Goal: Task Accomplishment & Management: Manage account settings

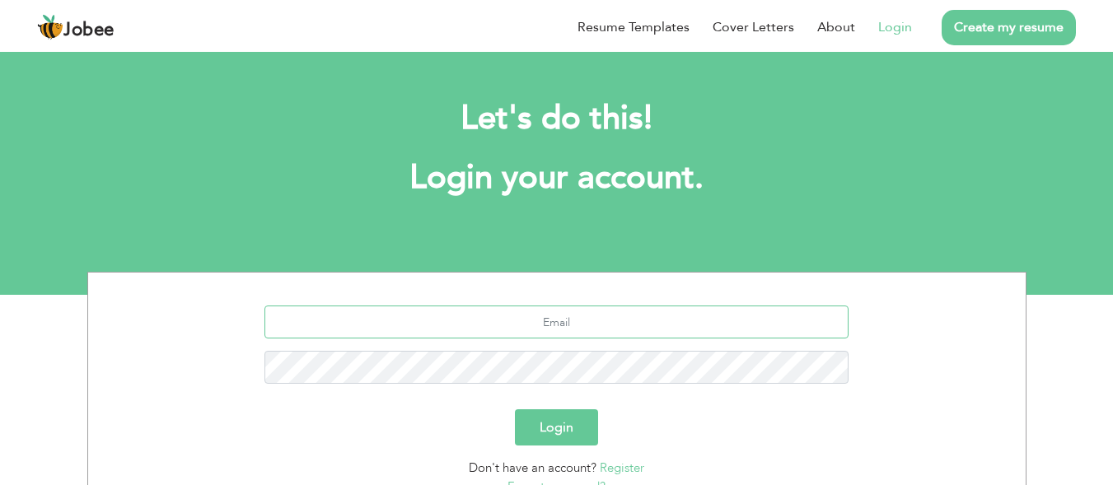
click at [474, 316] on input "text" at bounding box center [556, 322] width 584 height 33
type input "[EMAIL_ADDRESS][DOMAIN_NAME]"
click at [515, 409] on button "Login" at bounding box center [556, 427] width 83 height 36
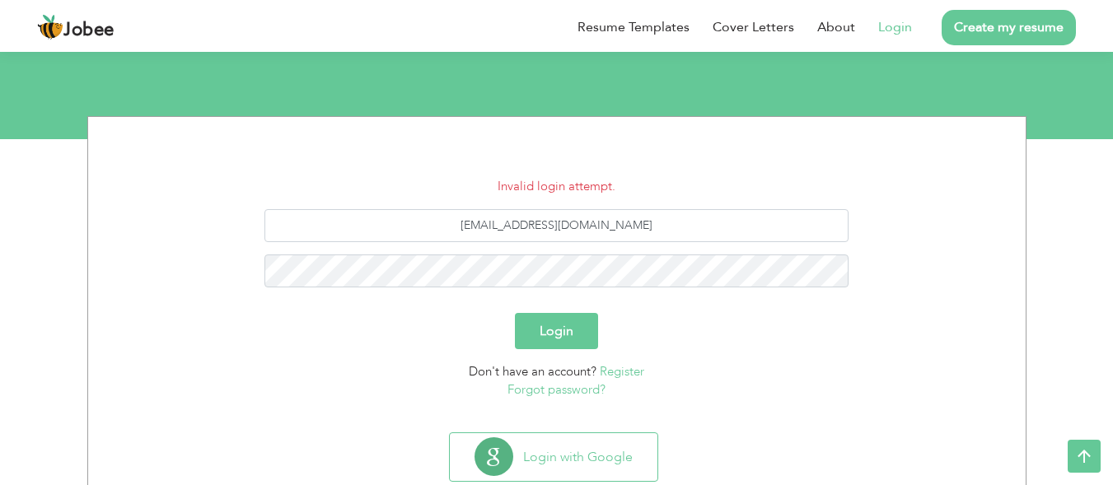
scroll to position [157, 0]
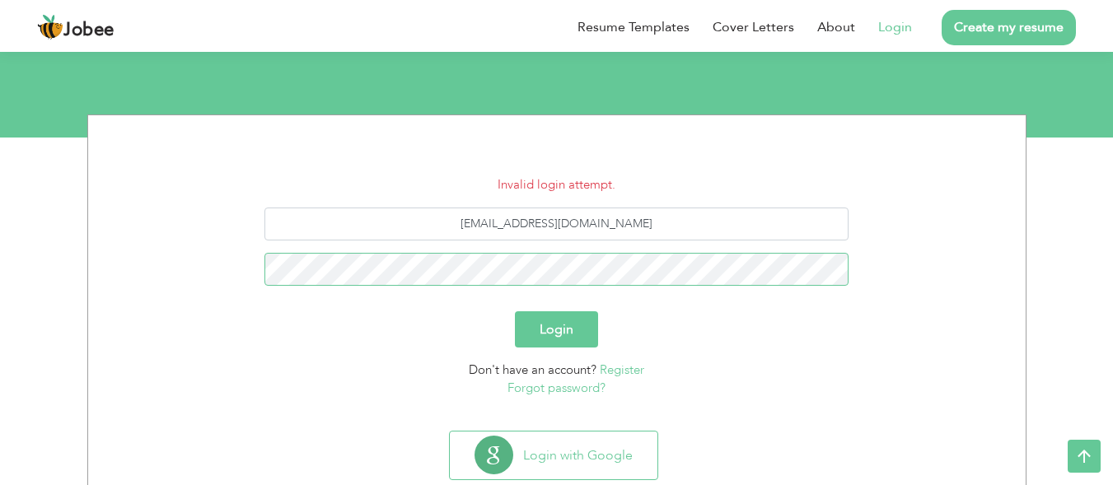
click at [515, 311] on button "Login" at bounding box center [556, 329] width 83 height 36
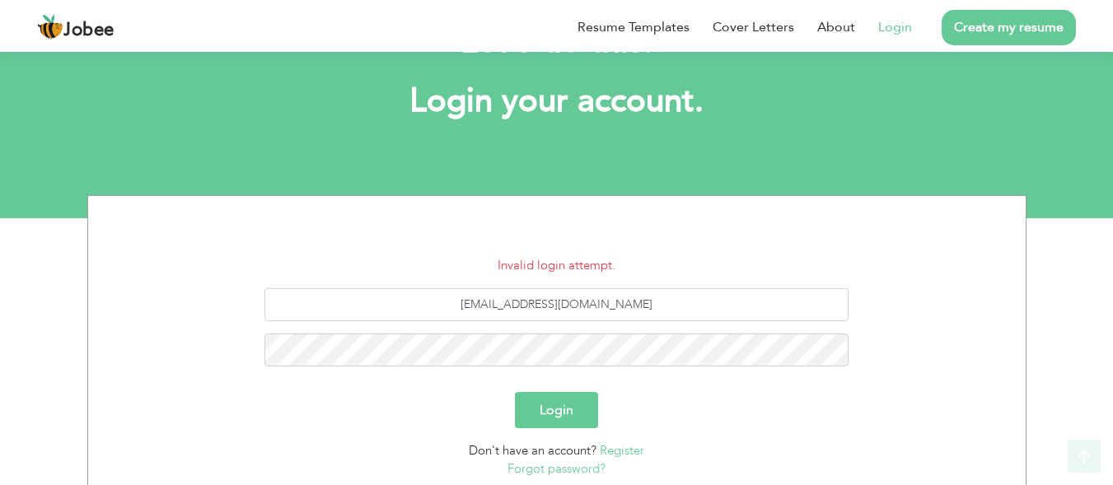
scroll to position [101, 0]
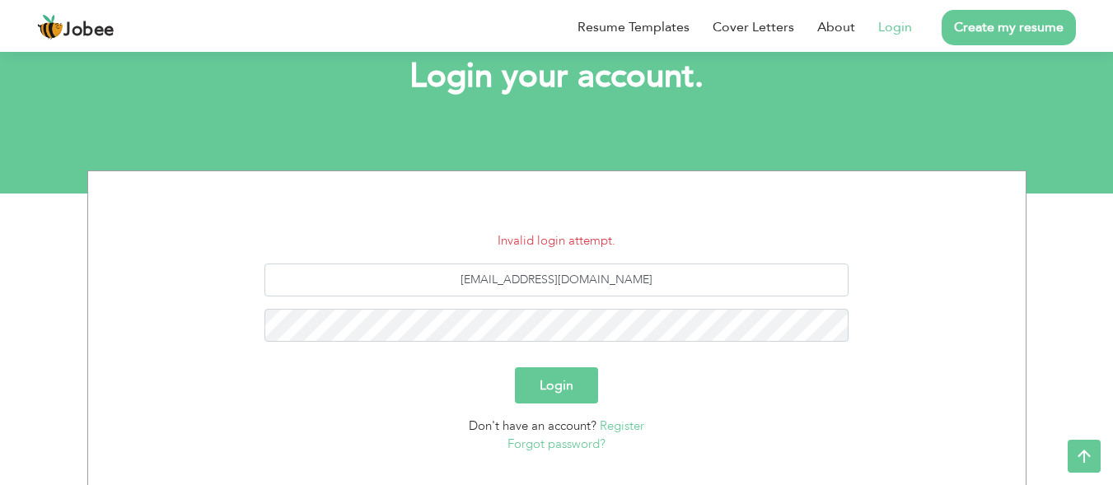
click at [570, 445] on link "Forgot password?" at bounding box center [556, 444] width 98 height 16
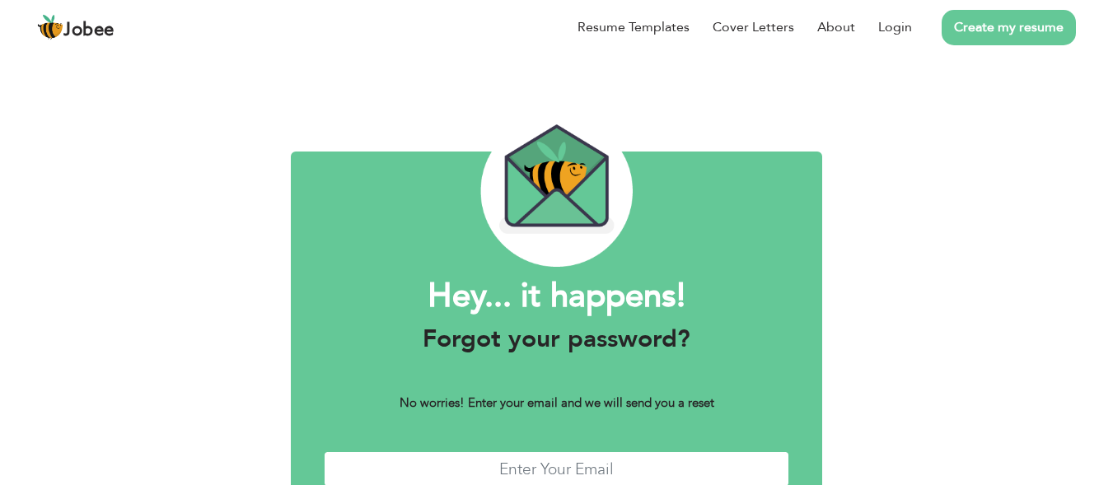
click at [530, 471] on input "text" at bounding box center [557, 468] width 466 height 35
type input "drsiraj178@yahoo.com"
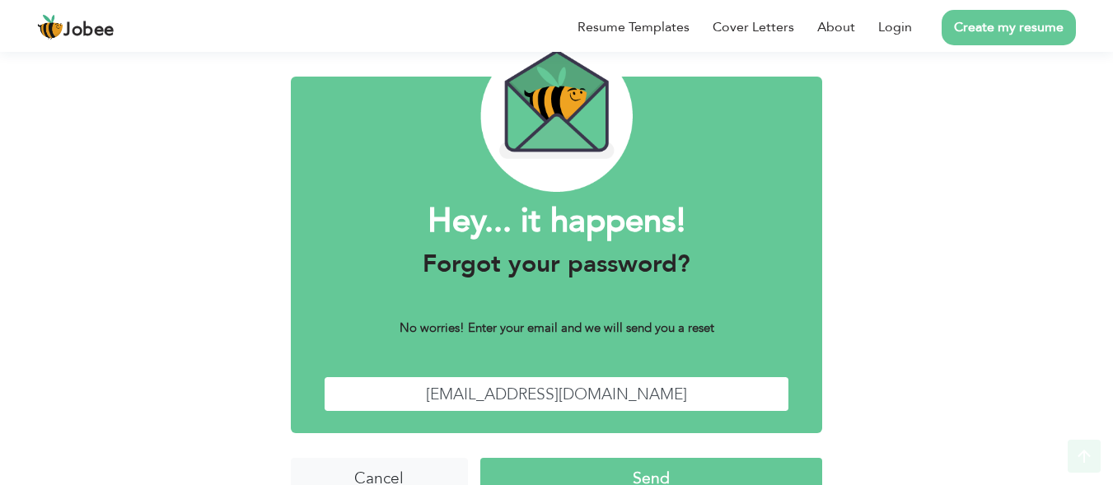
scroll to position [108, 0]
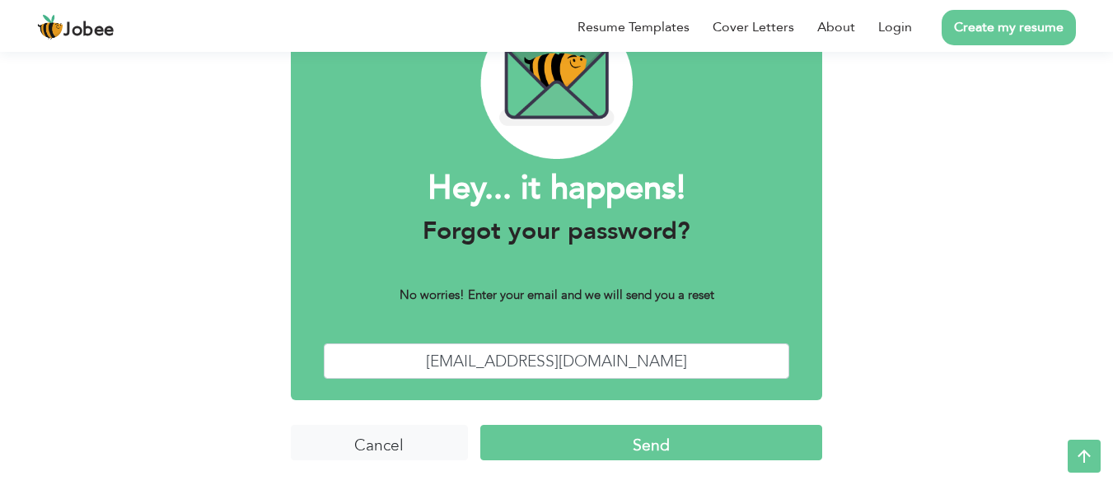
click at [623, 446] on input "Send" at bounding box center [651, 442] width 342 height 35
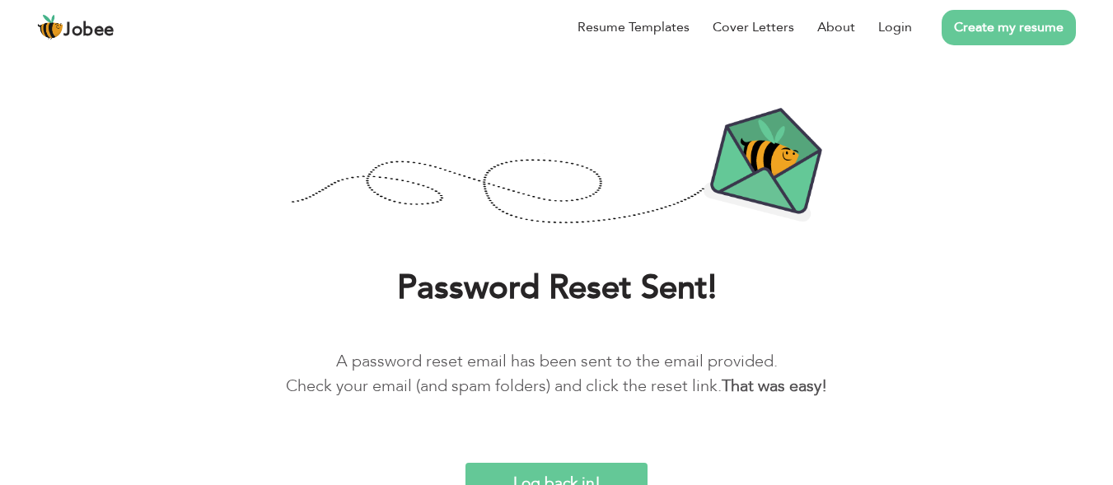
scroll to position [74, 0]
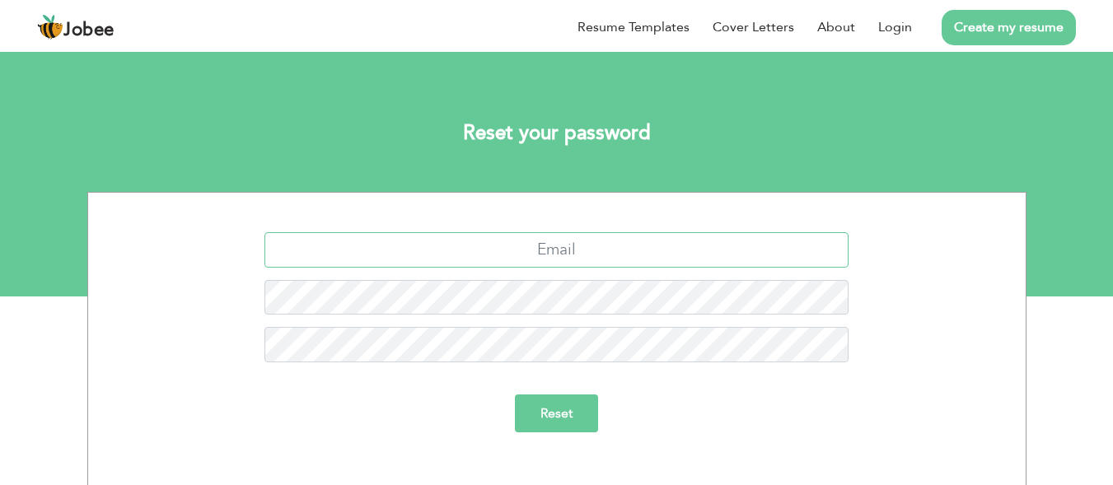
click at [535, 246] on input "text" at bounding box center [556, 249] width 584 height 35
type input "drsiraj178@yahoo.com"
click at [515, 394] on input "Reset" at bounding box center [556, 413] width 83 height 38
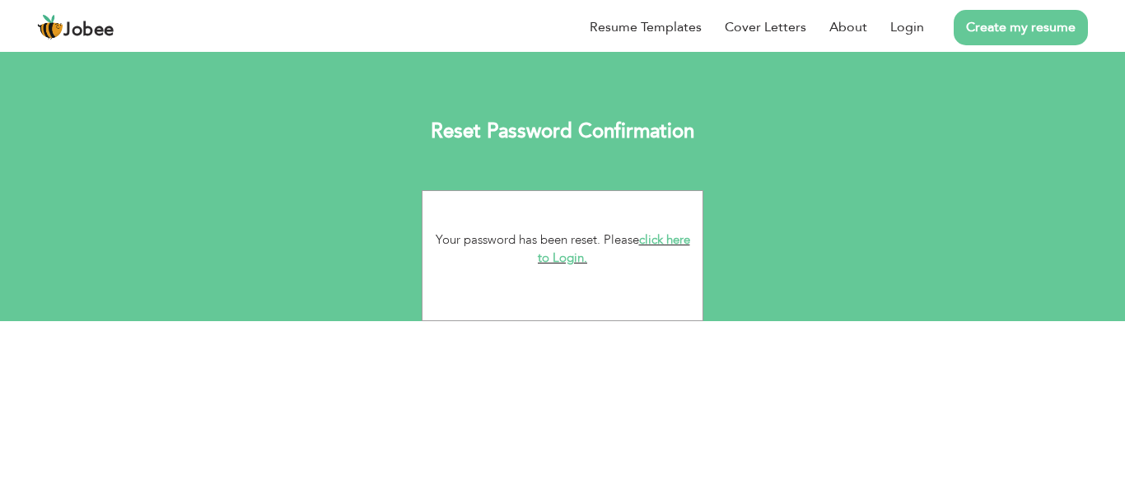
click at [667, 236] on link "click here to Login." at bounding box center [614, 248] width 152 height 35
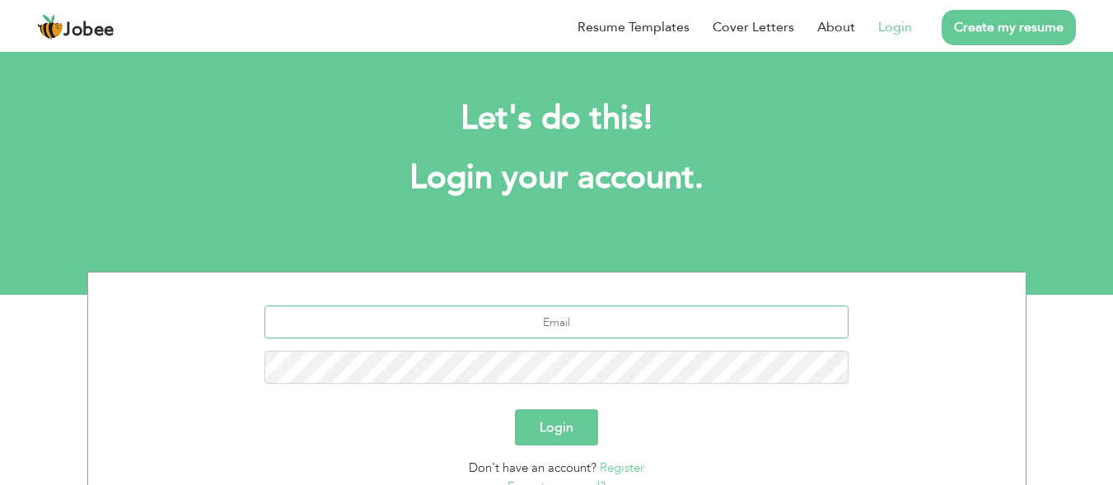
click at [530, 331] on input "text" at bounding box center [556, 322] width 584 height 33
type input "[EMAIL_ADDRESS][DOMAIN_NAME]"
click at [515, 409] on button "Login" at bounding box center [556, 427] width 83 height 36
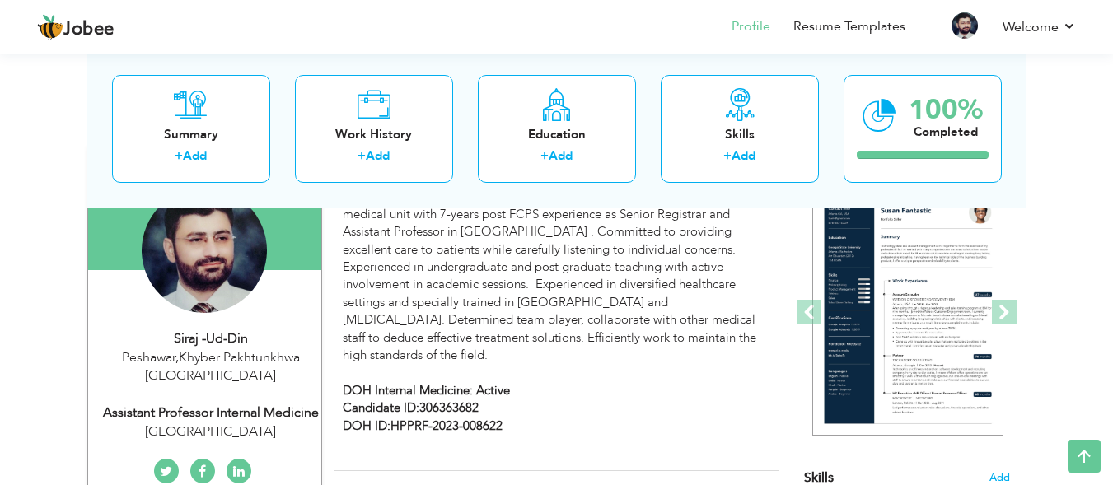
scroll to position [132, 0]
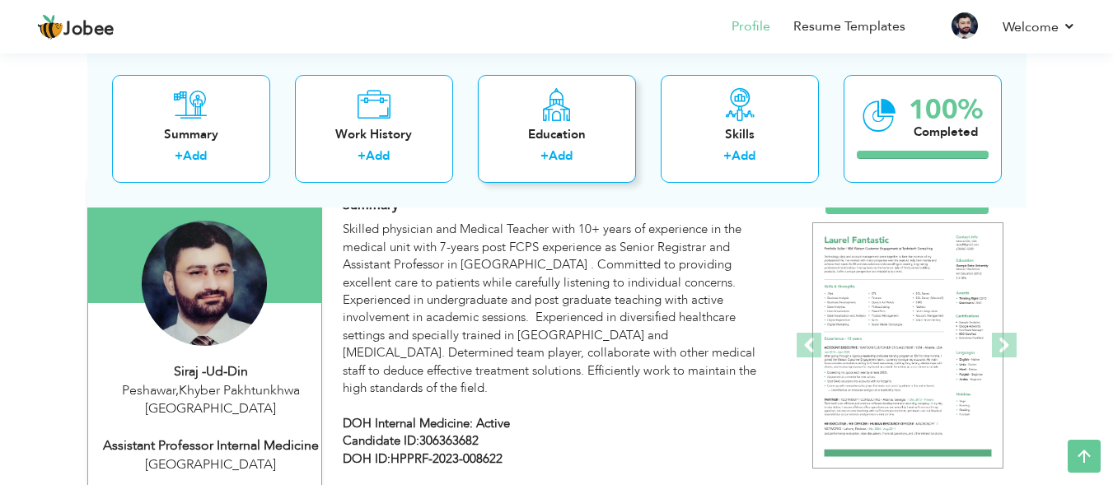
click at [555, 108] on icon at bounding box center [556, 103] width 32 height 33
radio input "true"
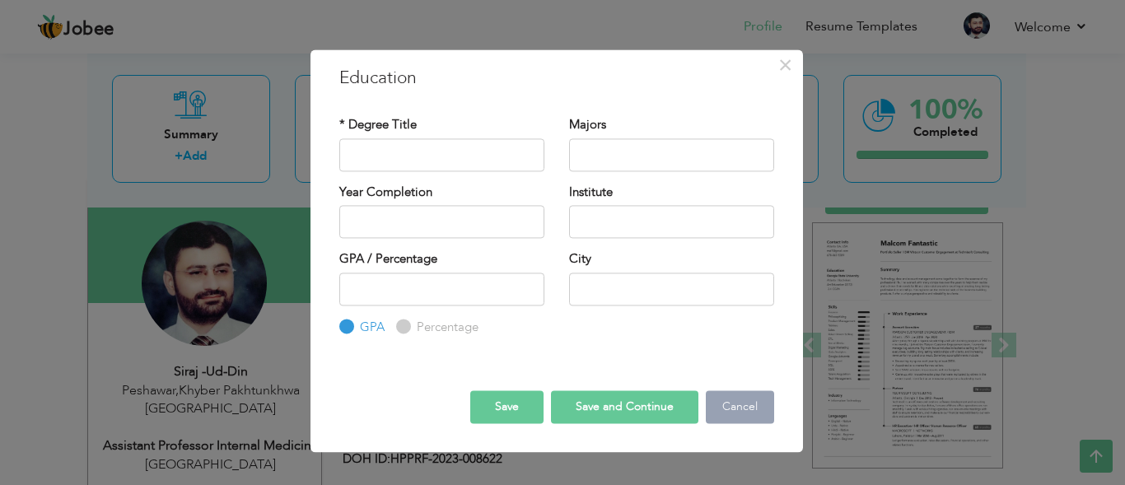
click at [755, 405] on button "Cancel" at bounding box center [740, 407] width 68 height 33
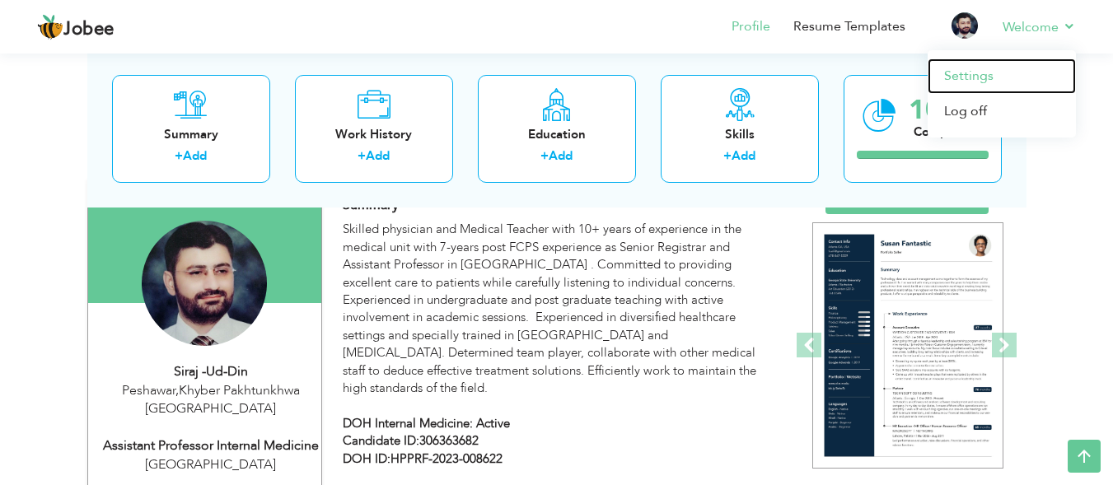
click at [987, 72] on link "Settings" at bounding box center [1001, 75] width 148 height 35
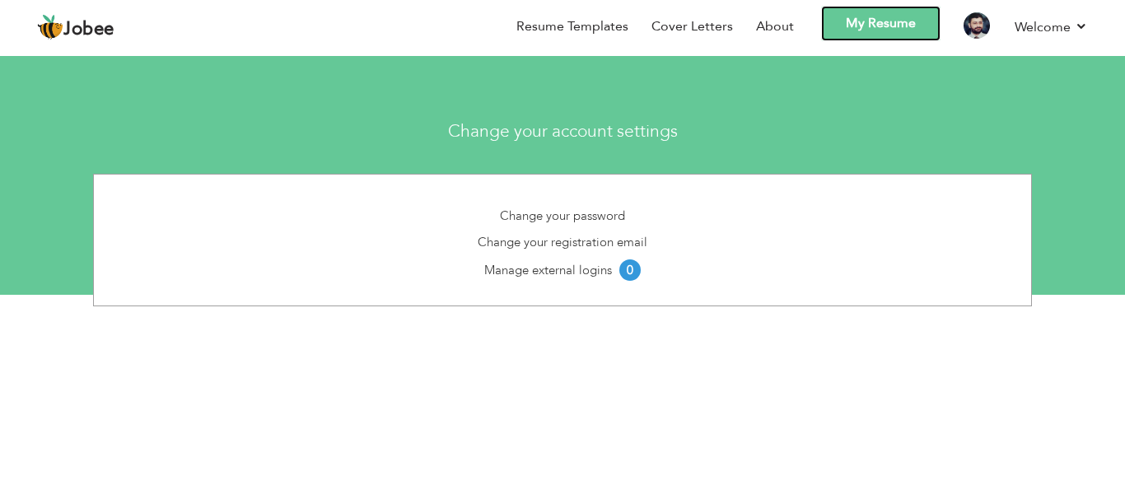
click at [874, 29] on link "My Resume" at bounding box center [880, 23] width 119 height 35
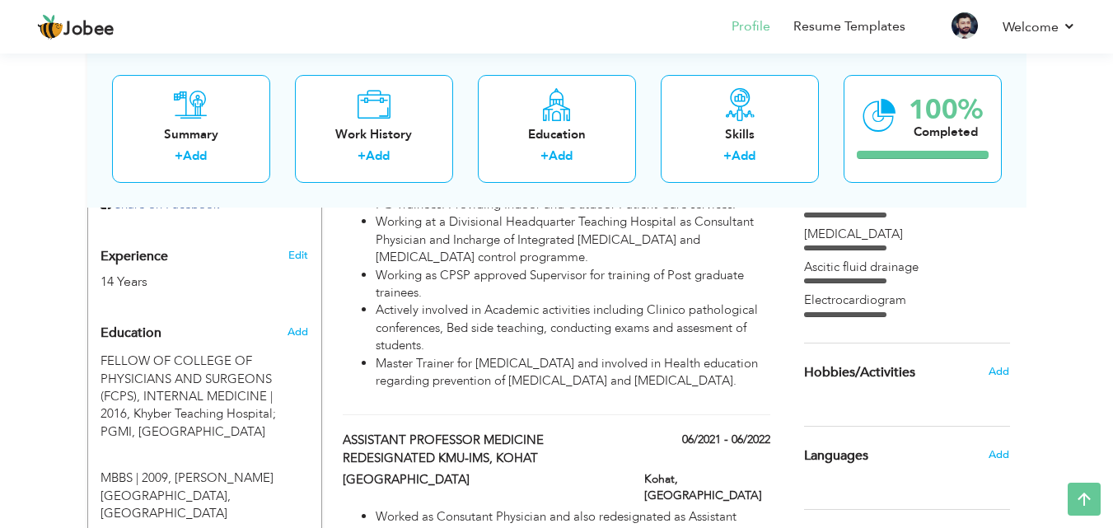
scroll to position [616, 0]
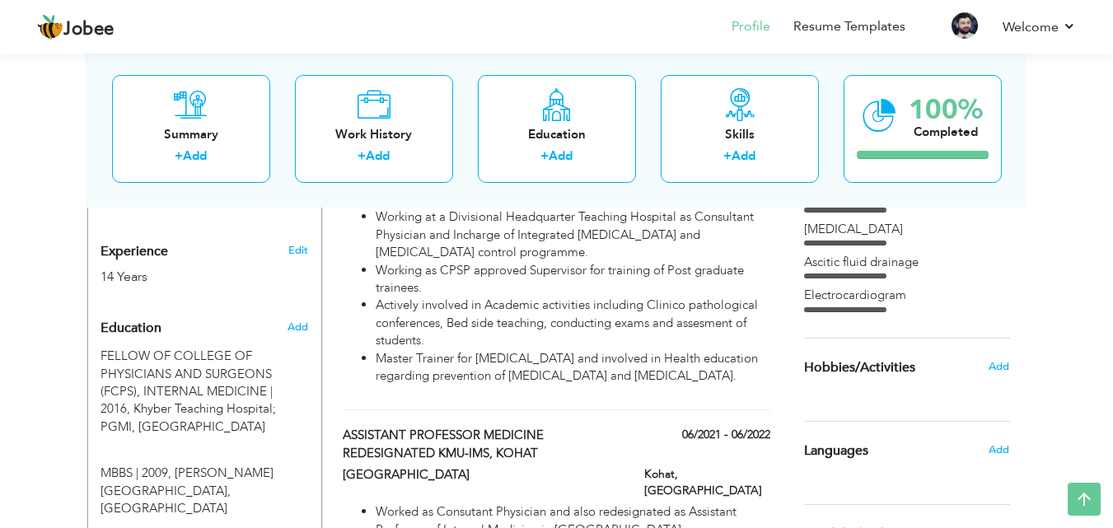
click at [154, 259] on span "Experience" at bounding box center [134, 252] width 68 height 15
type input "Siraj"
type input "-Ud-Din"
type input "+923349678523"
select select "number:166"
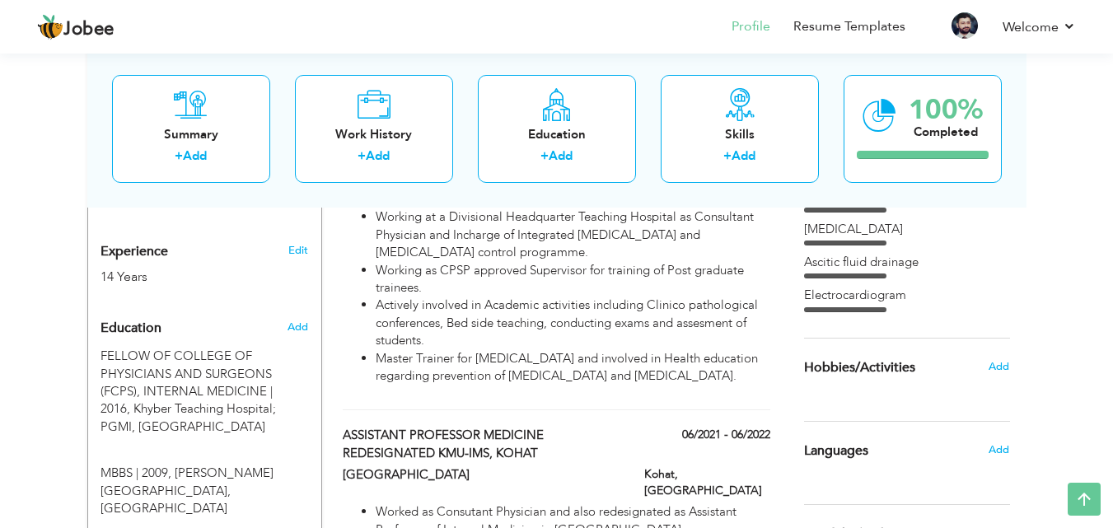
type input "Khyber Pakhtunkhwa"
type input "Peshawar"
select select "number:16"
type input "Khyber Medical University Institute of Medical Sciences Kohat Pakistan"
type input "Assistant Professor Internal Medicine"
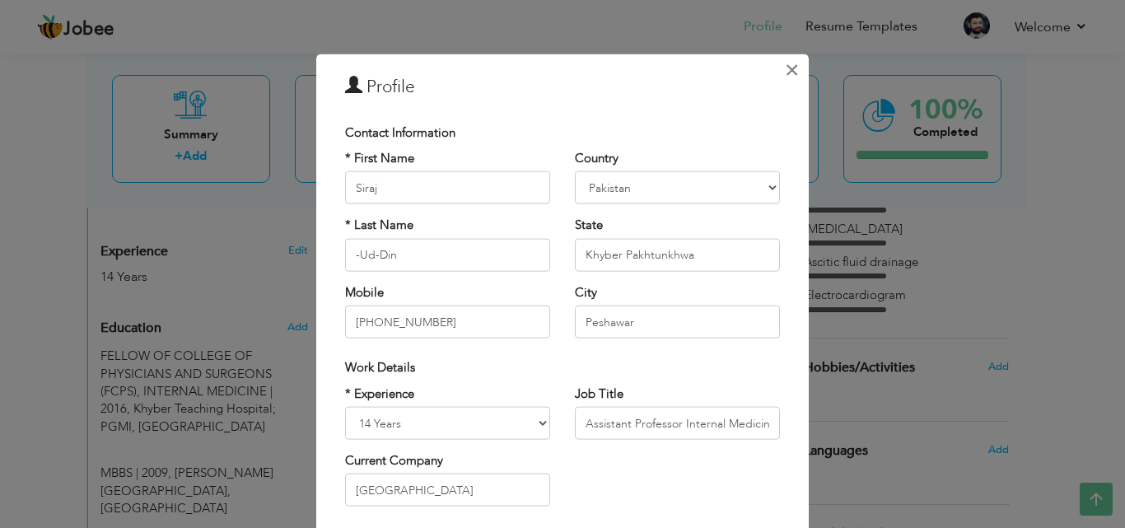
click at [785, 68] on span "×" at bounding box center [792, 69] width 14 height 30
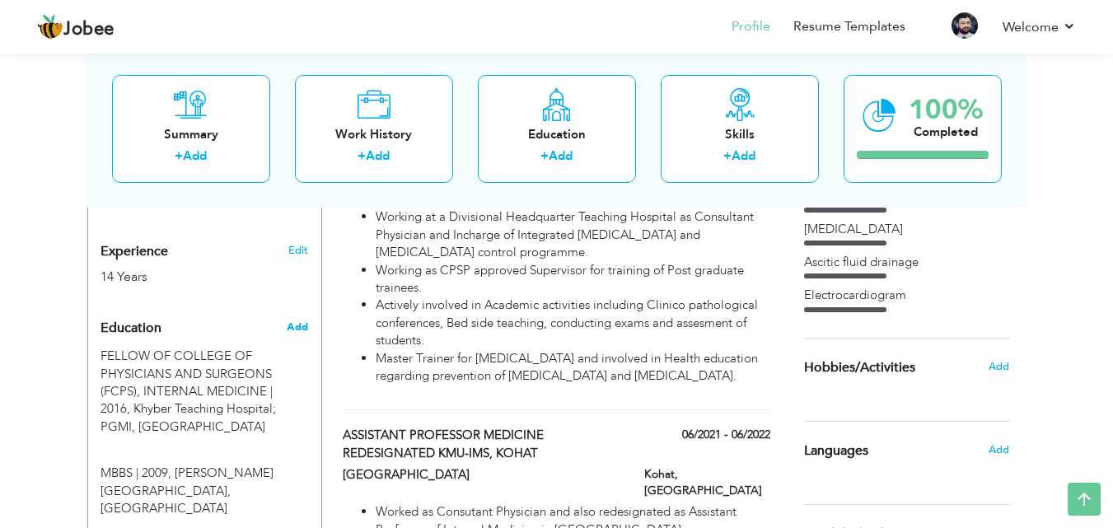
click at [294, 334] on span "Add" at bounding box center [297, 327] width 21 height 15
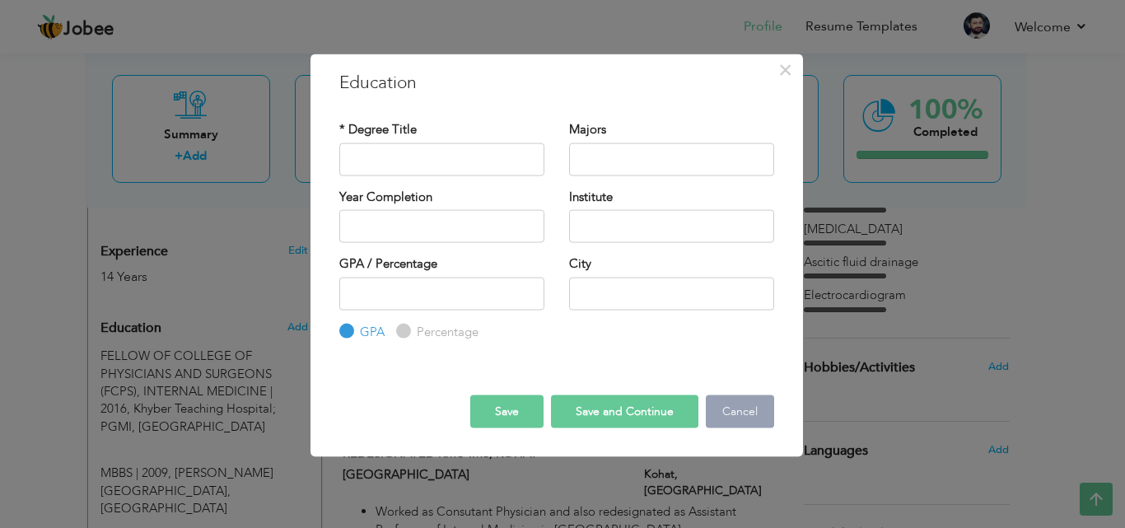
click at [733, 408] on button "Cancel" at bounding box center [740, 411] width 68 height 33
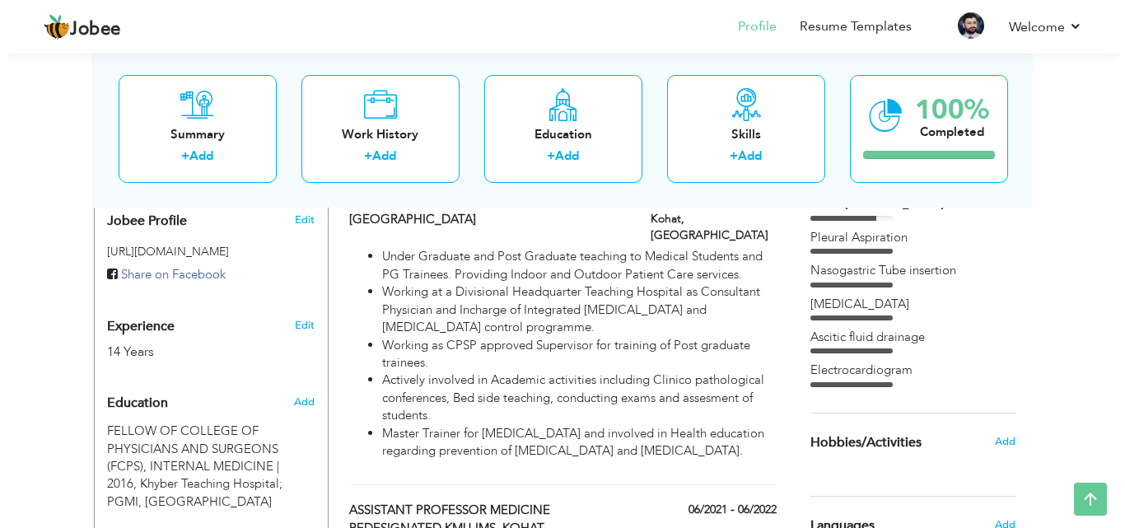
scroll to position [536, 0]
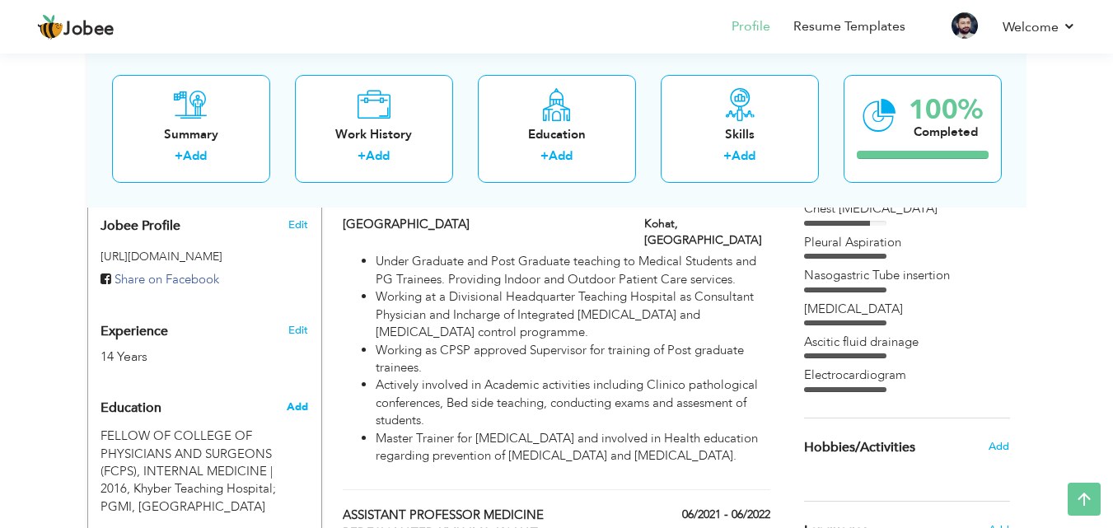
click at [296, 414] on span "Add" at bounding box center [297, 406] width 21 height 15
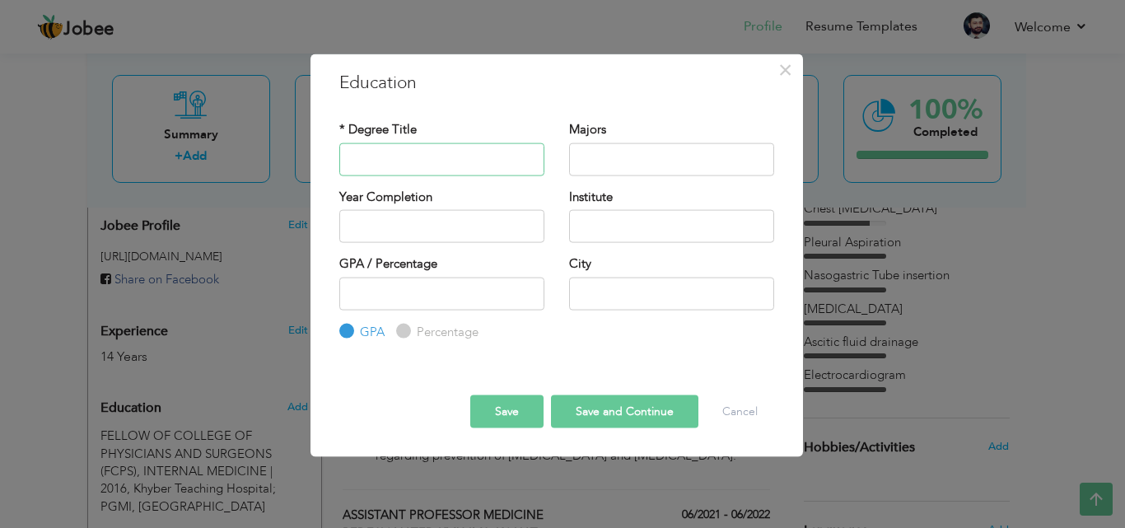
click at [418, 173] on input "text" at bounding box center [441, 158] width 205 height 33
type input "MRCP"
type input "Medicine"
type input "2025"
click at [594, 160] on input "Medicine" at bounding box center [671, 158] width 205 height 33
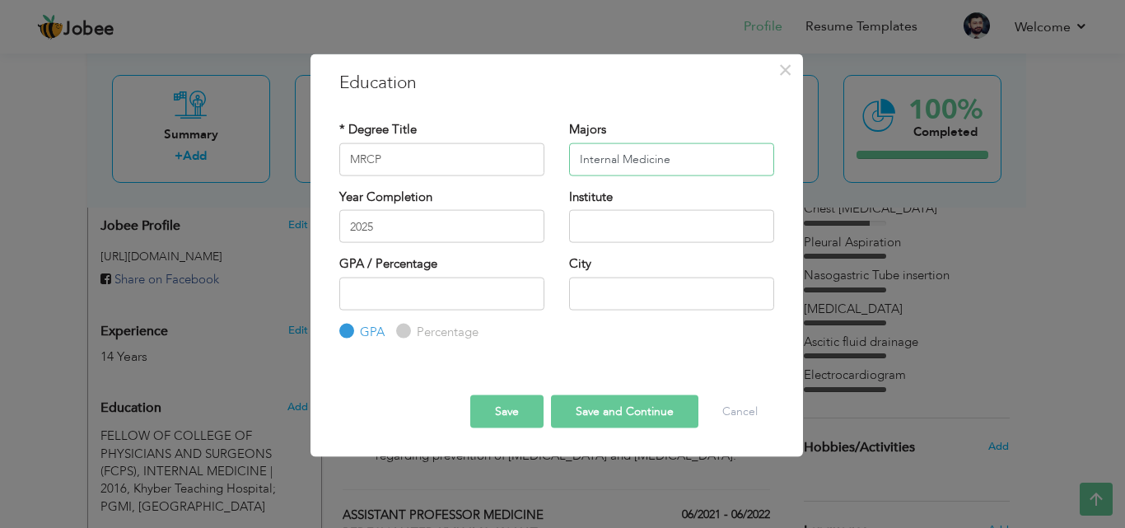
type input "Internal Medicine"
click at [479, 222] on input "2025" at bounding box center [441, 226] width 205 height 33
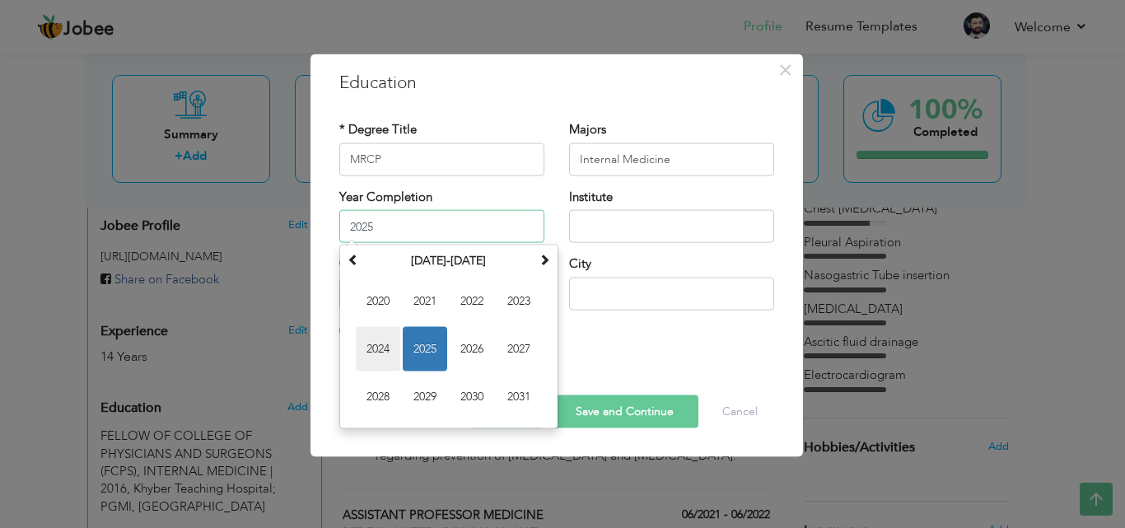
click at [384, 338] on span "2024" at bounding box center [378, 349] width 44 height 44
type input "2024"
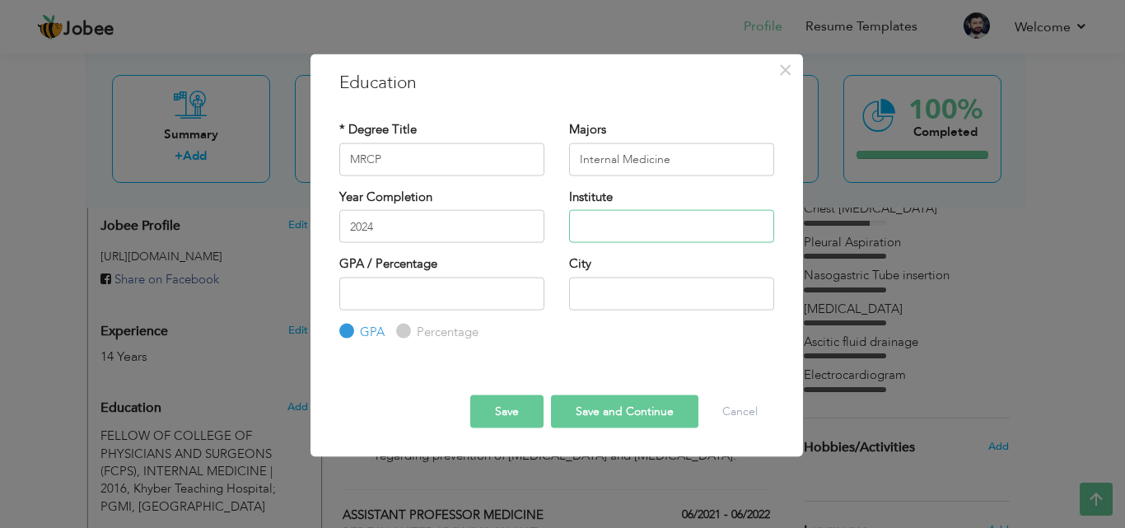
click at [600, 212] on input "text" at bounding box center [671, 226] width 205 height 33
type input "Royal College of Physicians of the UK"
click at [473, 295] on input "number" at bounding box center [441, 293] width 205 height 33
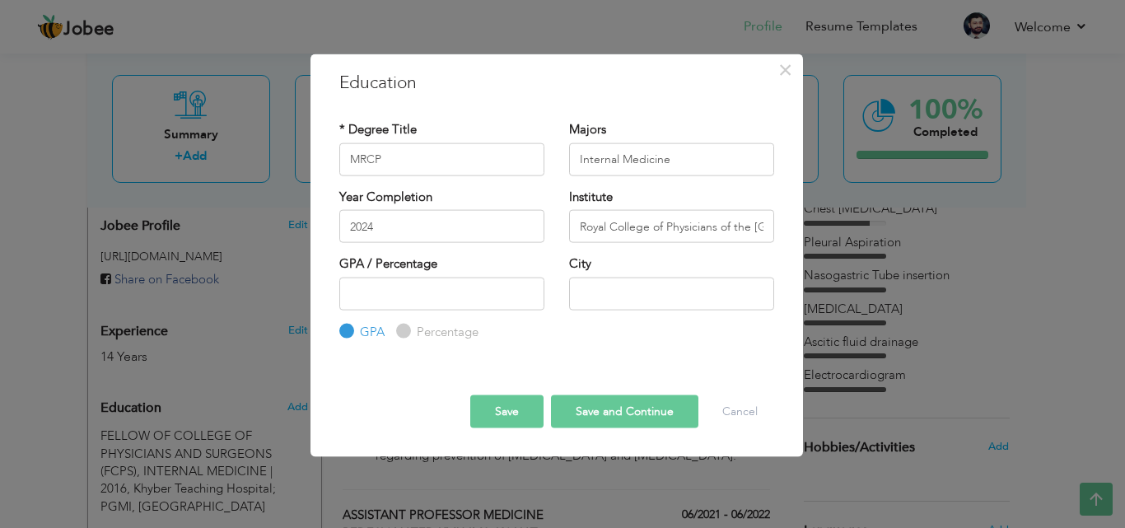
click at [402, 331] on input "Percentage" at bounding box center [401, 331] width 11 height 11
radio input "true"
click at [402, 298] on input "number" at bounding box center [441, 293] width 205 height 33
type input "100"
click at [408, 156] on input "MRCP" at bounding box center [441, 158] width 205 height 33
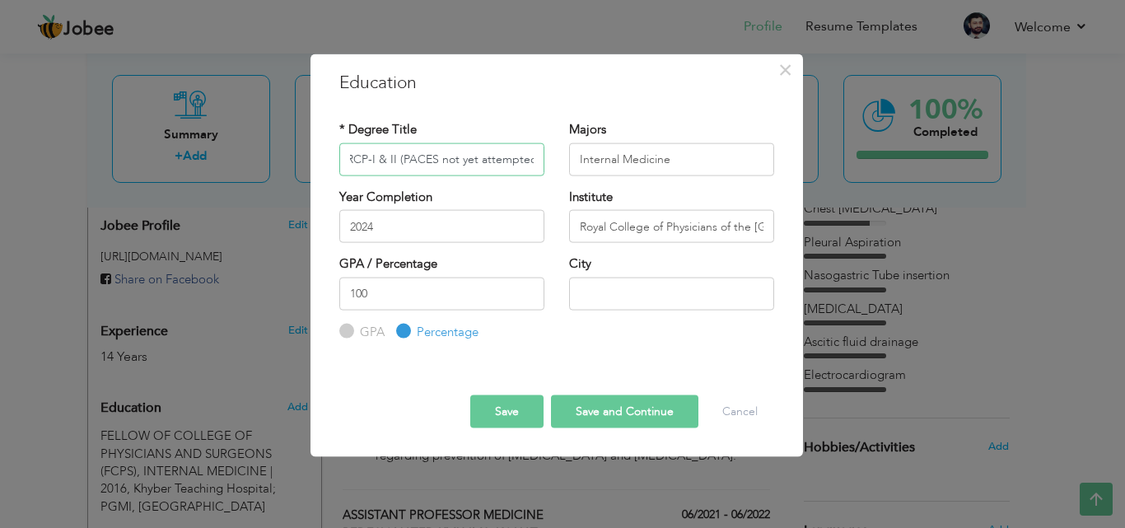
scroll to position [0, 15]
type input "MRCP-I & II (PACES not yet attempted)"
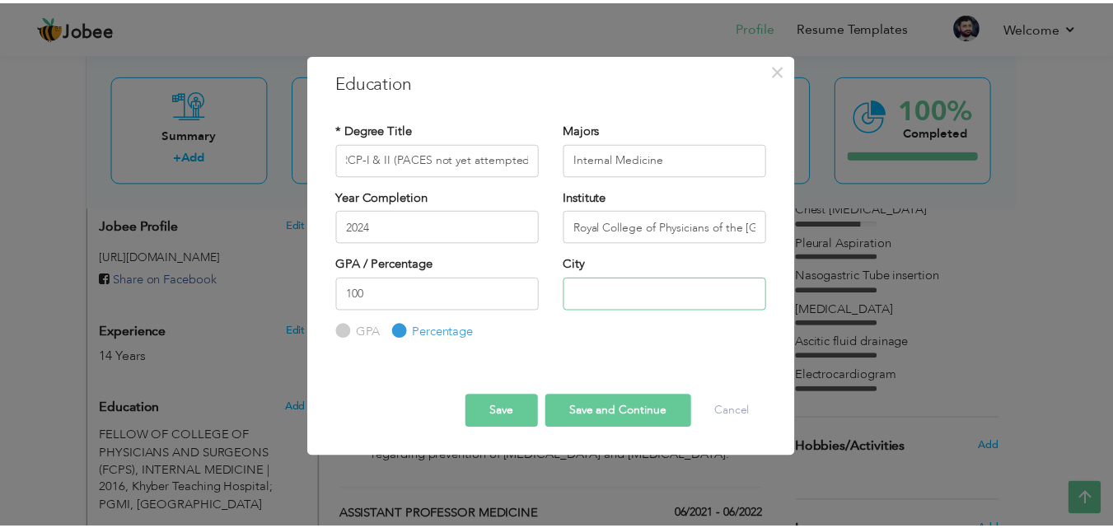
scroll to position [0, 0]
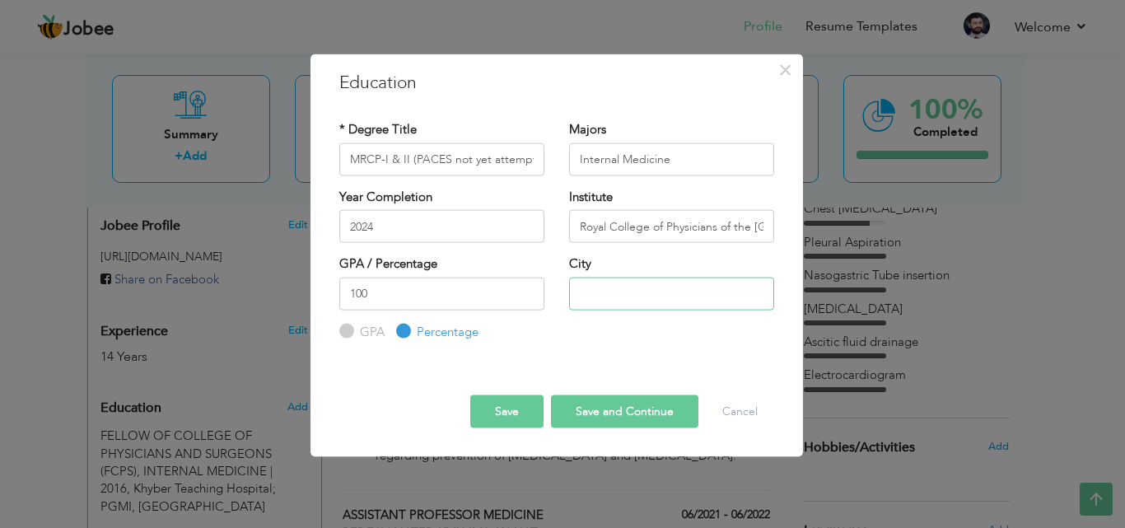
click at [599, 299] on input "text" at bounding box center [671, 293] width 205 height 33
type input "UK"
click at [587, 412] on button "Save and Continue" at bounding box center [624, 411] width 147 height 33
radio input "true"
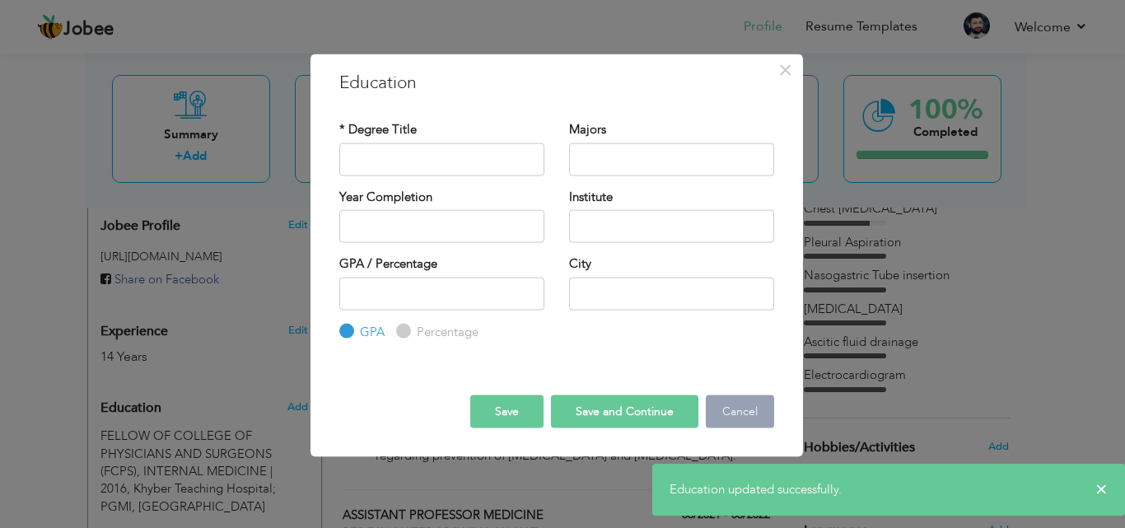
click at [724, 408] on button "Cancel" at bounding box center [740, 411] width 68 height 33
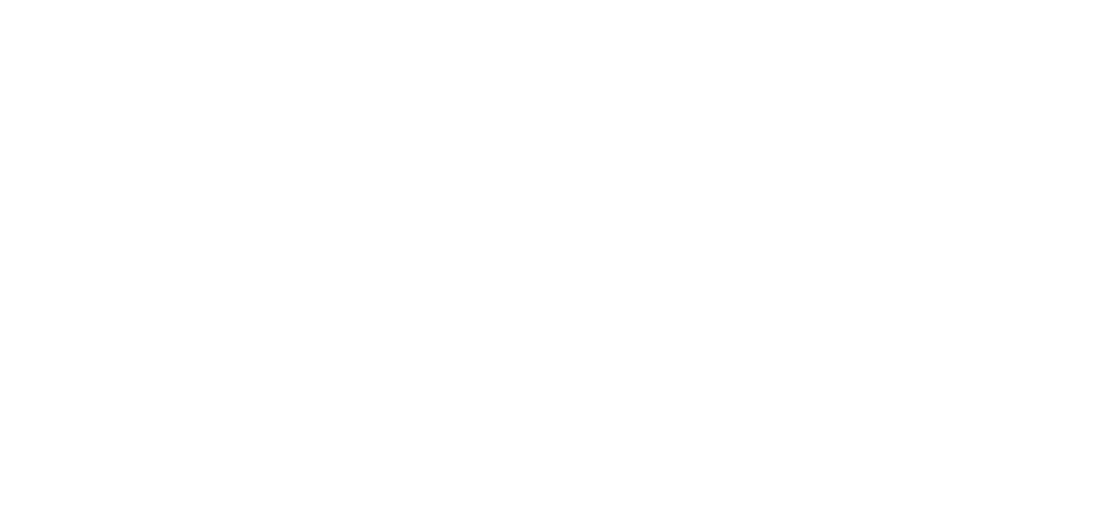
scroll to position [536, 0]
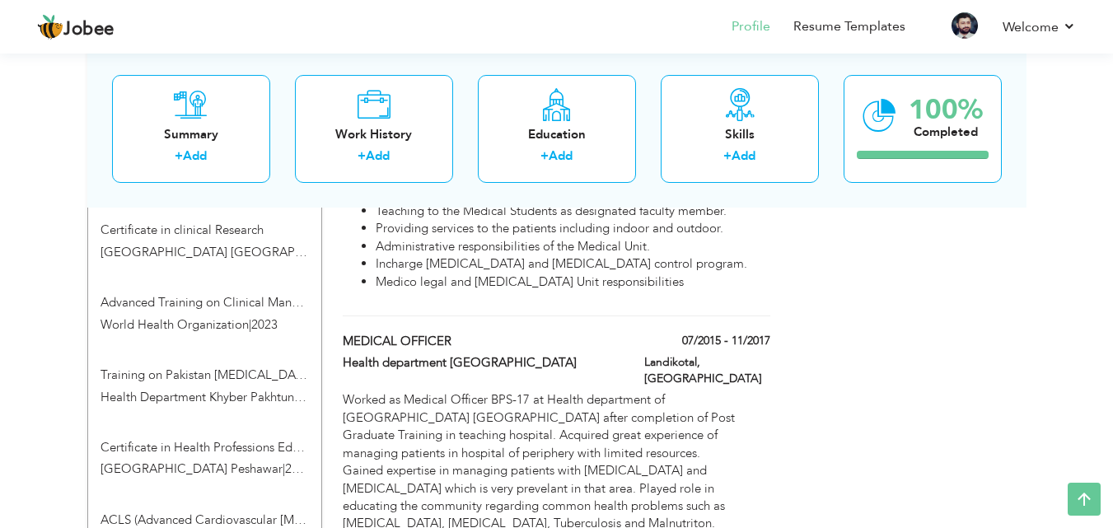
scroll to position [1425, 0]
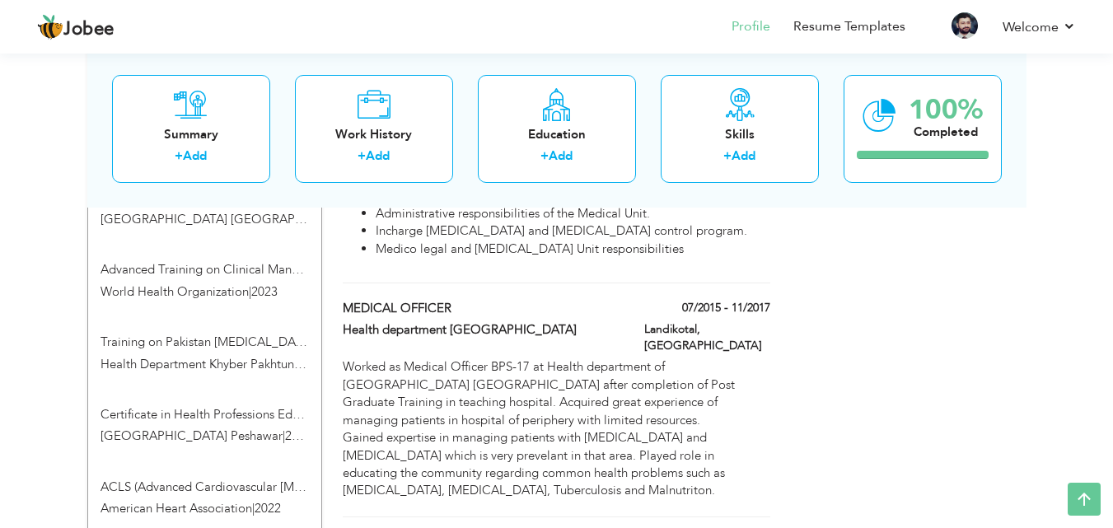
click at [58, 261] on div "View Resume Export PDF Profile Summary Public Link Experience Education Awards …" at bounding box center [556, 186] width 1113 height 3124
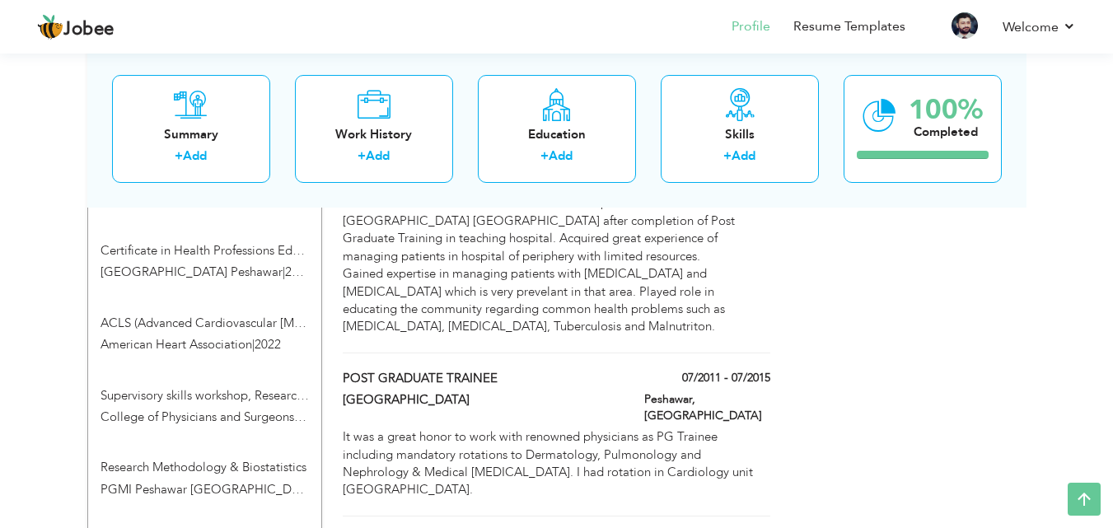
scroll to position [1590, 0]
click at [65, 273] on div "View Resume Export PDF Profile Summary Public Link Experience Education Awards …" at bounding box center [556, 21] width 1113 height 3124
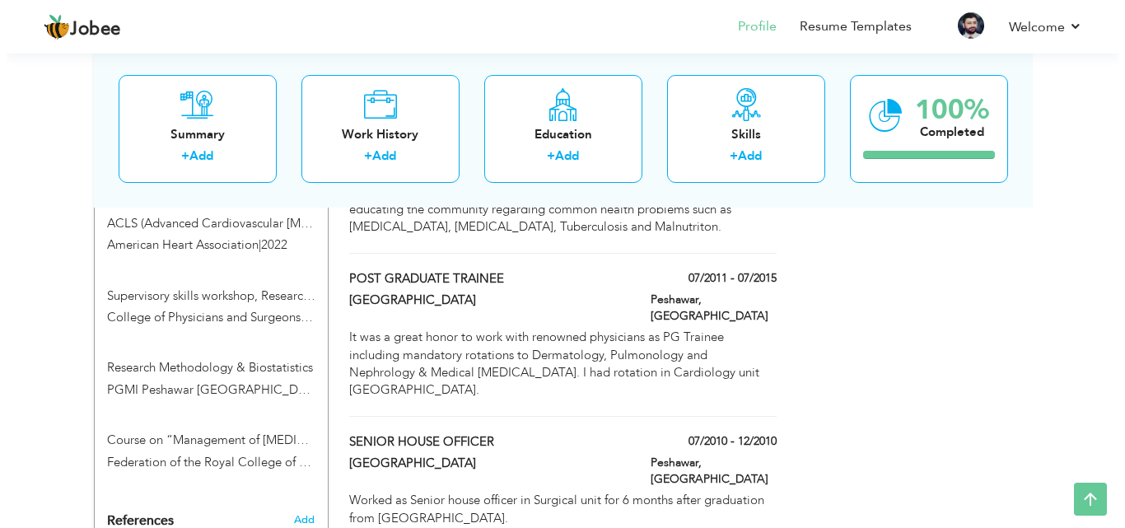
scroll to position [1722, 0]
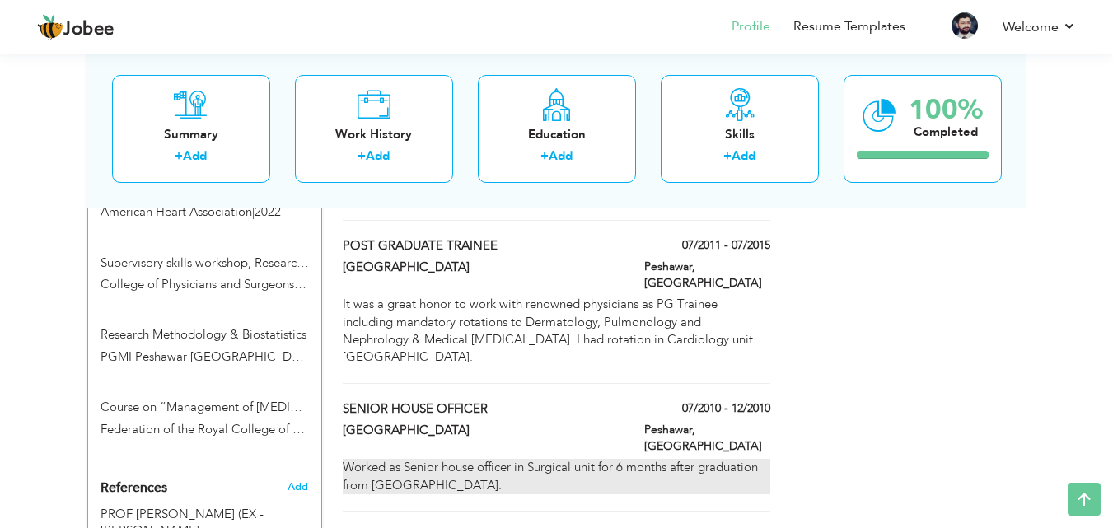
click at [761, 459] on div "Worked as Senior house officer in Surgical unit for 6 months after graduation f…" at bounding box center [556, 476] width 427 height 35
type input "SENIOR HOUSE OFFICER"
type input "[GEOGRAPHIC_DATA]"
type input "07/2010"
type input "12/2010"
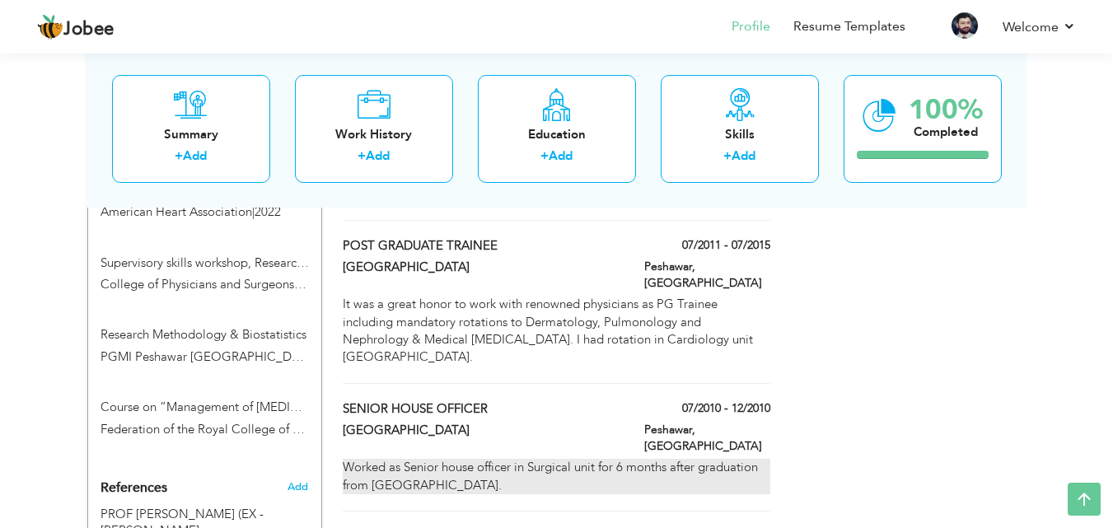
type input "[GEOGRAPHIC_DATA]"
type input "Peshawar"
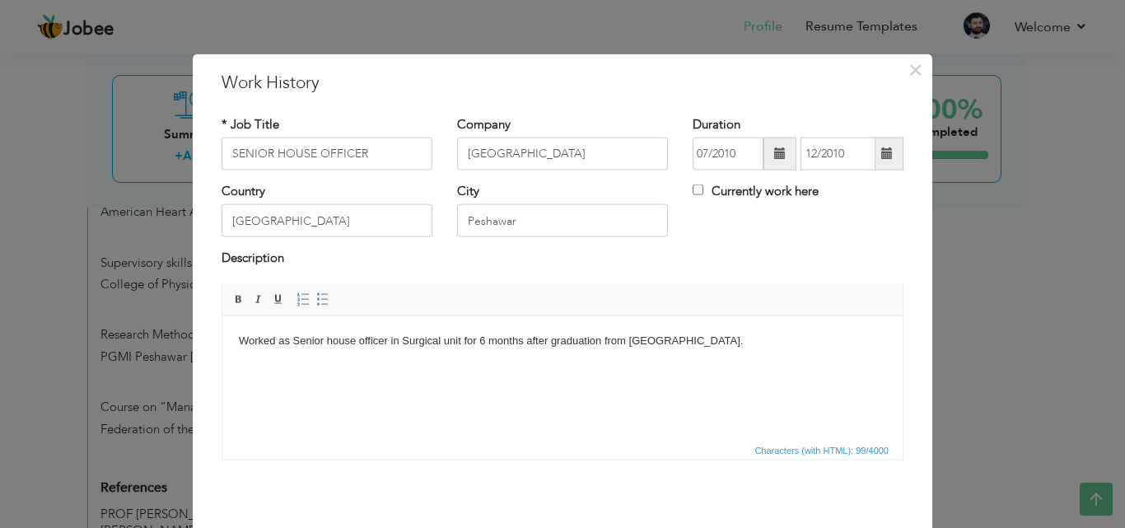
click at [706, 337] on body "Worked as Senior house officer in Surgical unit for 6 months after graduation f…" at bounding box center [562, 340] width 647 height 17
drag, startPoint x: 557, startPoint y: 342, endPoint x: 385, endPoint y: 330, distance: 172.5
drag, startPoint x: 385, startPoint y: 330, endPoint x: 343, endPoint y: 366, distance: 54.3
click at [343, 366] on html "Worked as Senior house officer in Surgical unit for 6 months after graduation f…" at bounding box center [562, 340] width 680 height 50
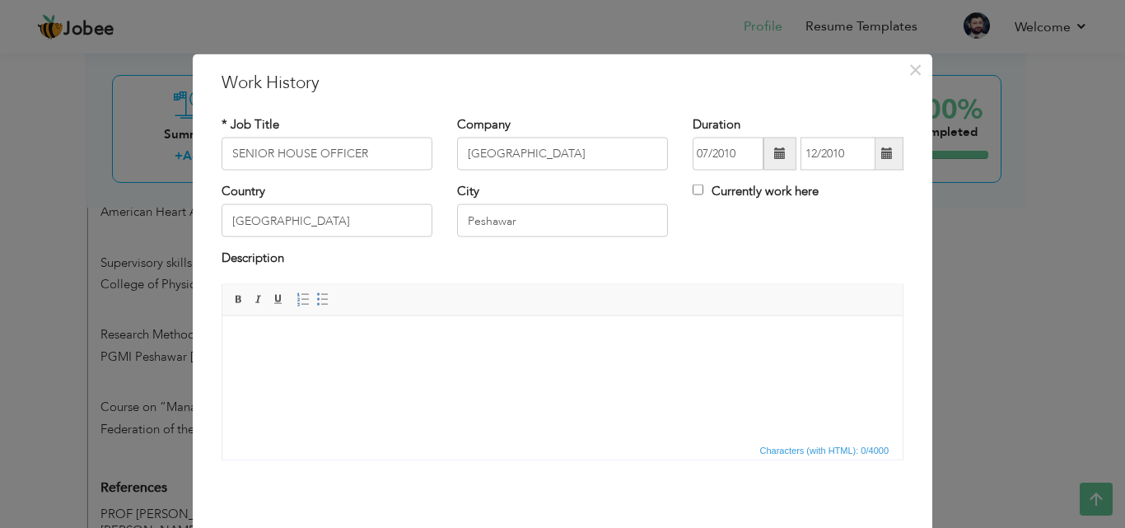
scroll to position [65, 0]
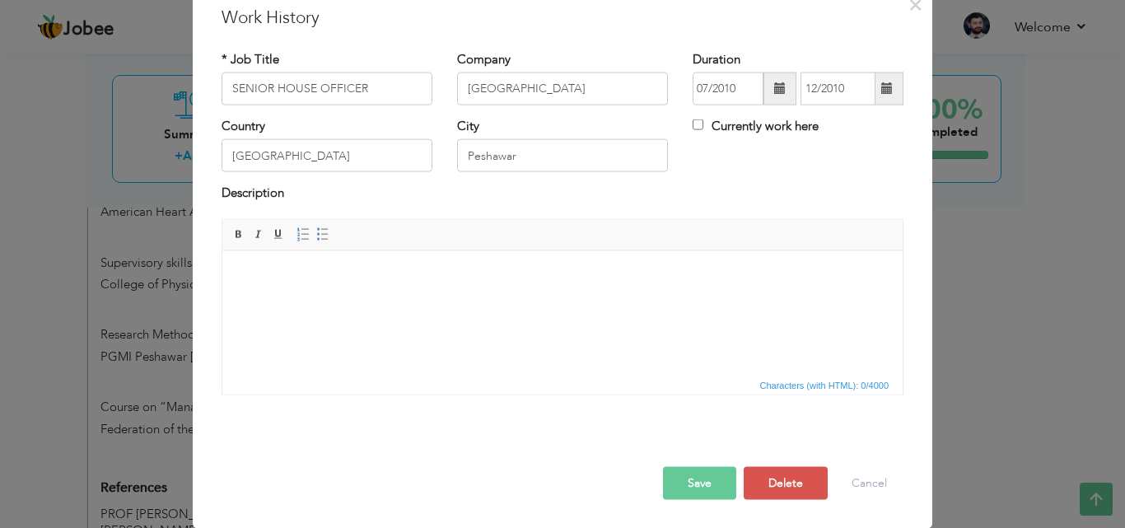
click at [673, 478] on button "Save" at bounding box center [699, 482] width 73 height 33
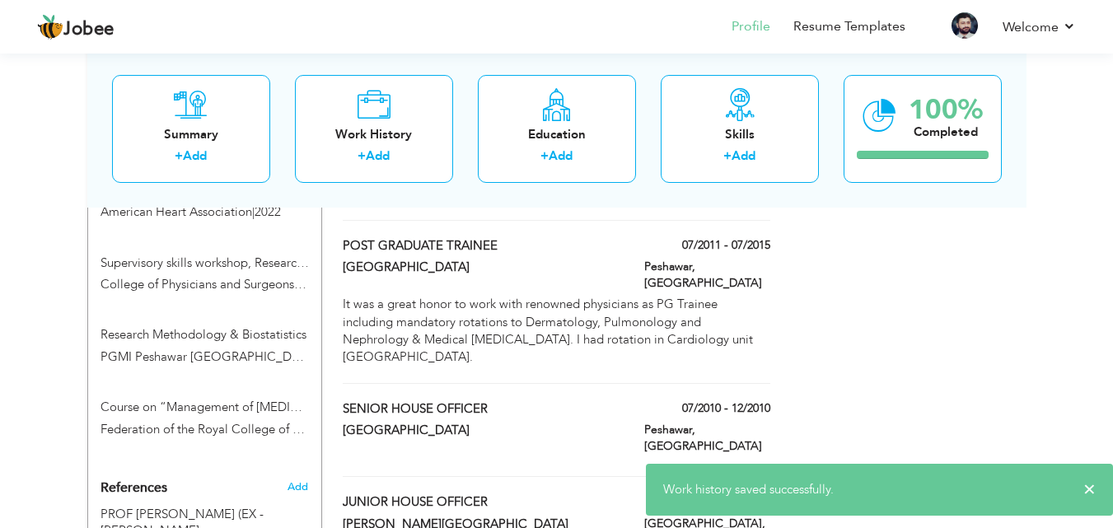
type input "JUNIOR HOUSE OFFICER"
type input "[PERSON_NAME][GEOGRAPHIC_DATA]"
type input "01/2010"
type input "06/2010"
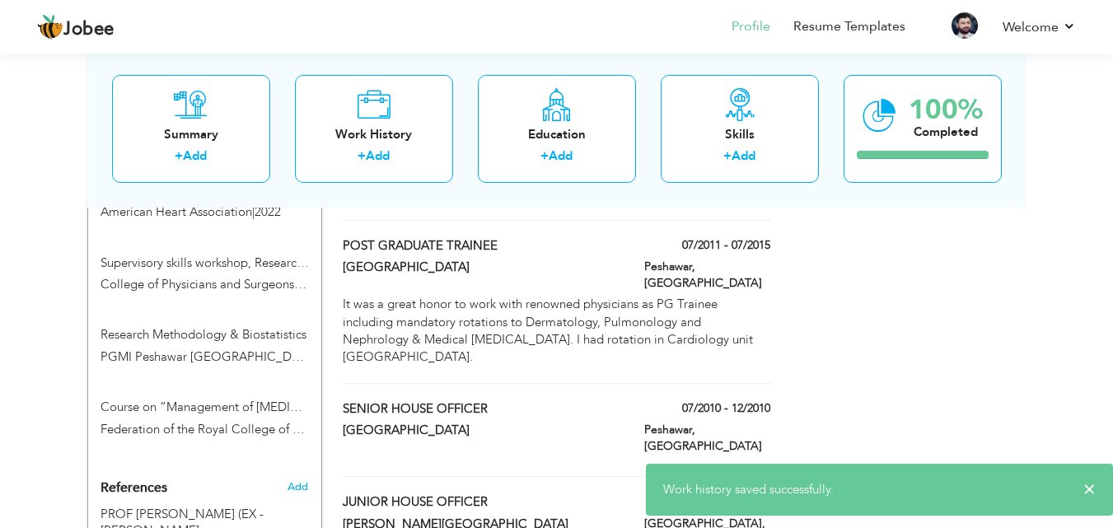
type input "[GEOGRAPHIC_DATA]"
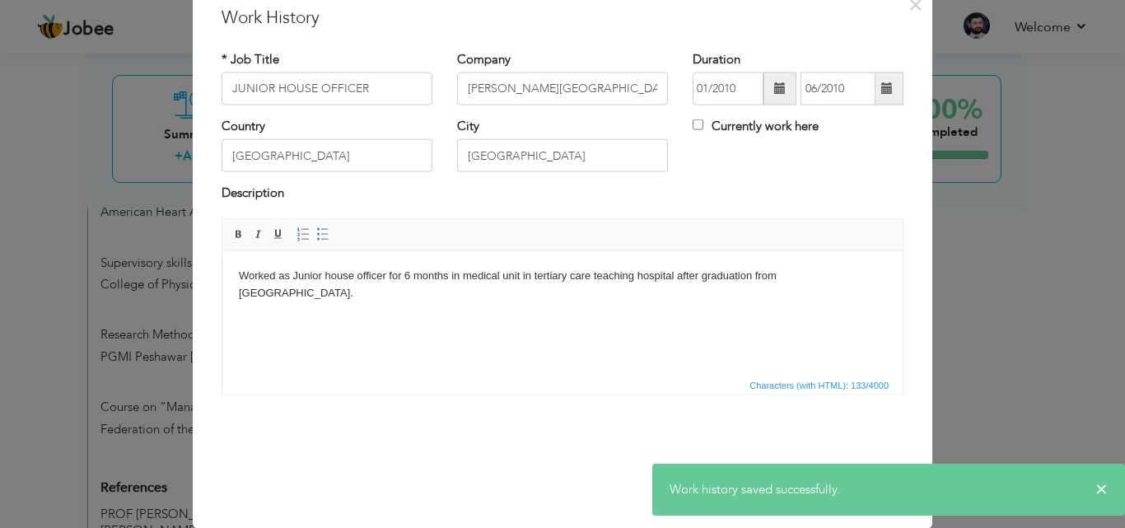
scroll to position [0, 0]
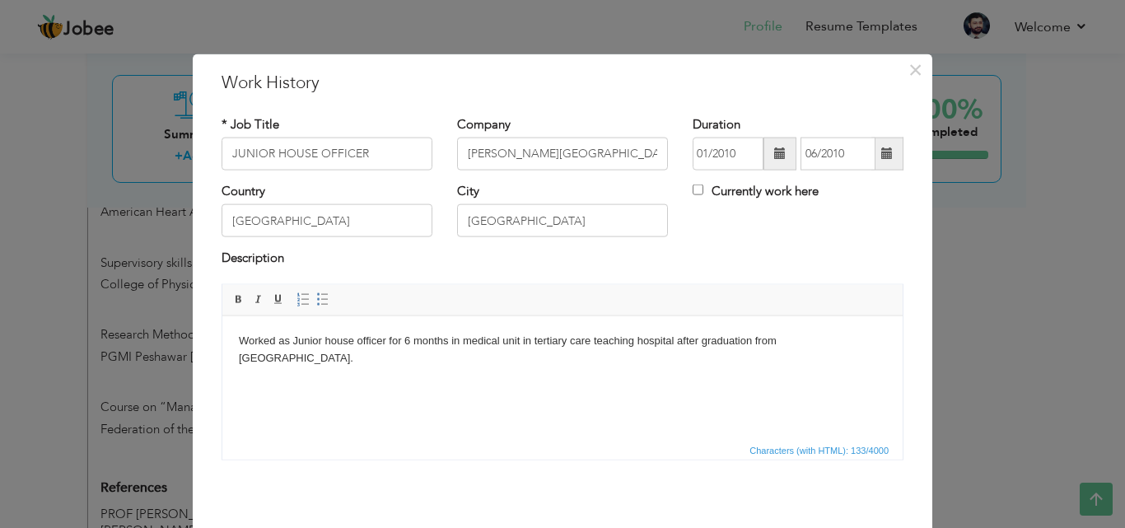
click at [659, 357] on html "Worked as Junior house officer for 6 months in medical unit in tertiary care te…" at bounding box center [562, 349] width 680 height 68
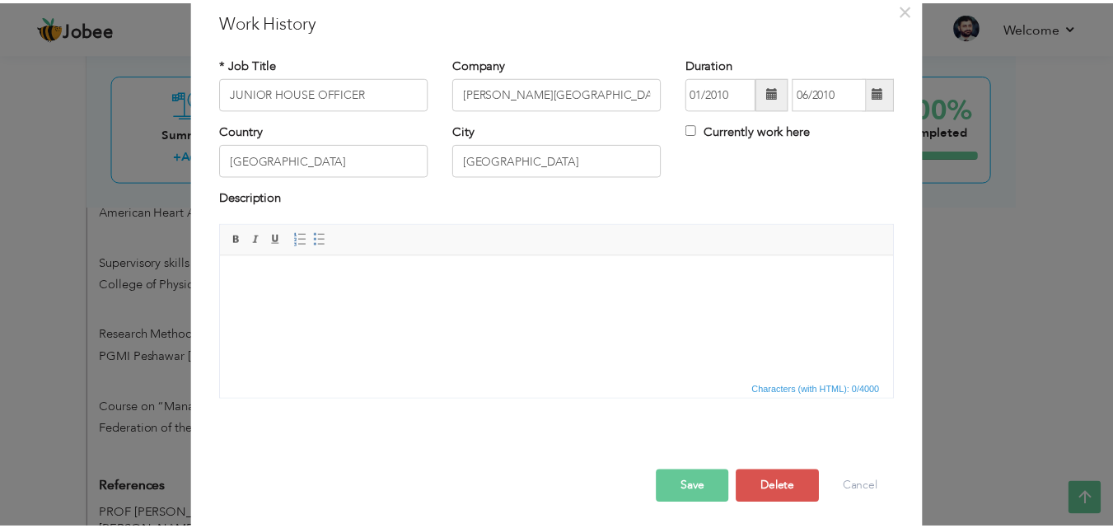
scroll to position [65, 0]
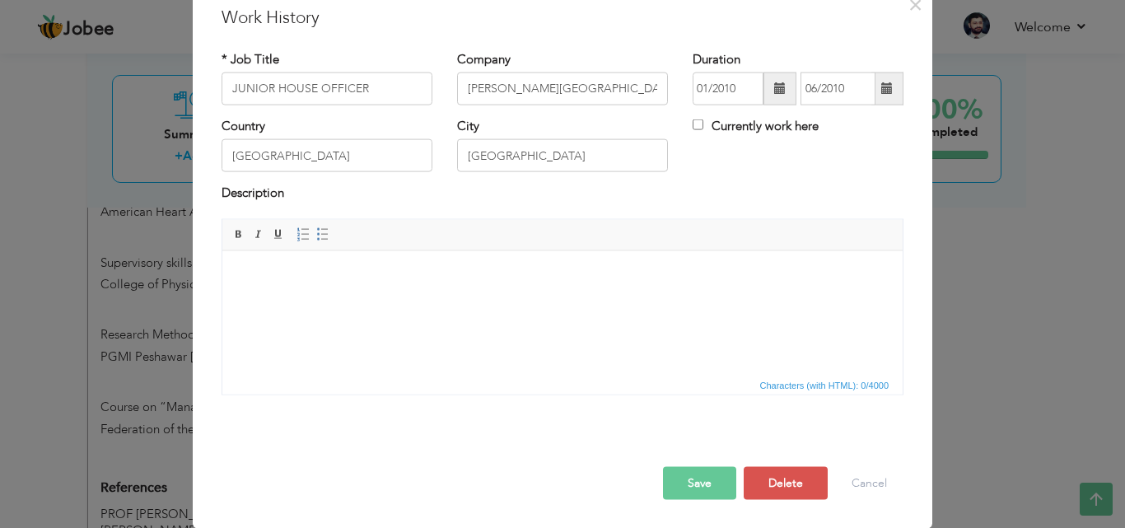
click at [680, 480] on button "Save" at bounding box center [699, 482] width 73 height 33
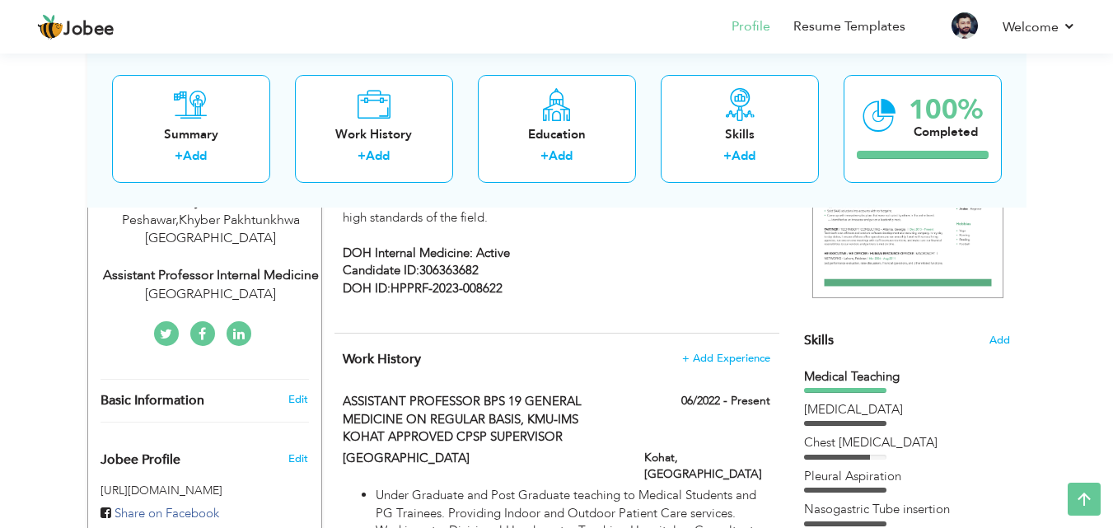
scroll to position [0, 0]
